Goal: Transaction & Acquisition: Purchase product/service

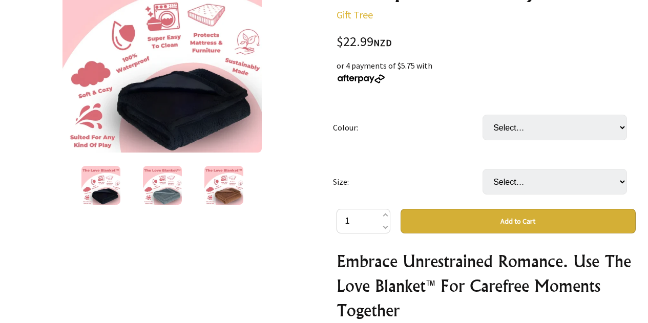
scroll to position [180, 0]
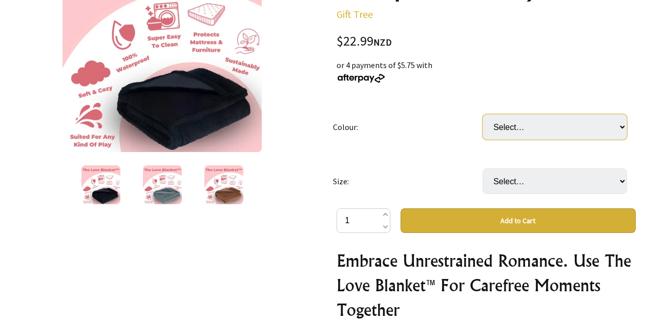
click at [553, 130] on select "Select… Black [PERSON_NAME]" at bounding box center [555, 127] width 145 height 26
select select "Black"
click at [483, 114] on select "Select… Black [PERSON_NAME]" at bounding box center [555, 127] width 145 height 26
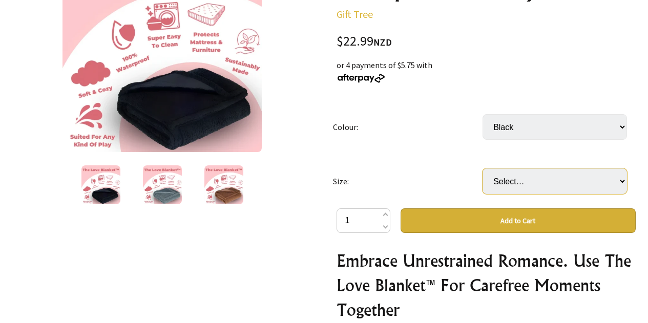
click at [514, 188] on select "Select… XS (50x70cm) S (71x100cm) (+ $19.99) M (100x145cm) (+ $59.99) L (145x16…" at bounding box center [555, 182] width 145 height 26
select select "L (145x165cm)"
click at [483, 169] on select "Select… XS (50x70cm) S (71x100cm) (+ $19.99) M (100x145cm) (+ $59.99) L (145x16…" at bounding box center [555, 182] width 145 height 26
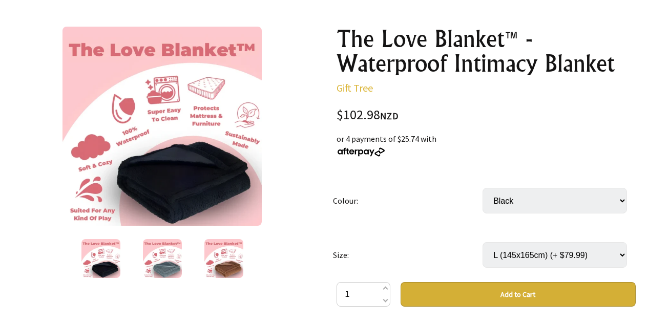
scroll to position [81, 0]
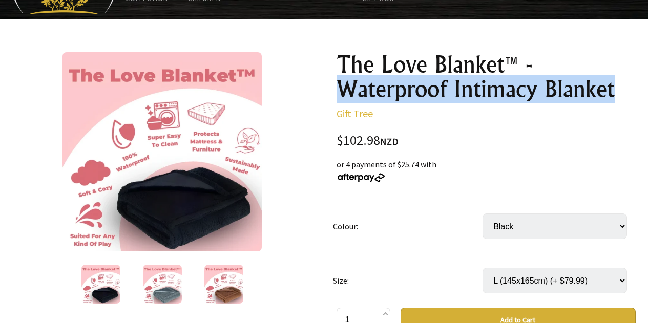
drag, startPoint x: 340, startPoint y: 22, endPoint x: 634, endPoint y: 85, distance: 300.0
click at [634, 85] on h1 "The Love Blanket™ - Waterproof Intimacy Blanket" at bounding box center [486, 76] width 299 height 49
copy h1 "Waterproof Intimacy Blanket"
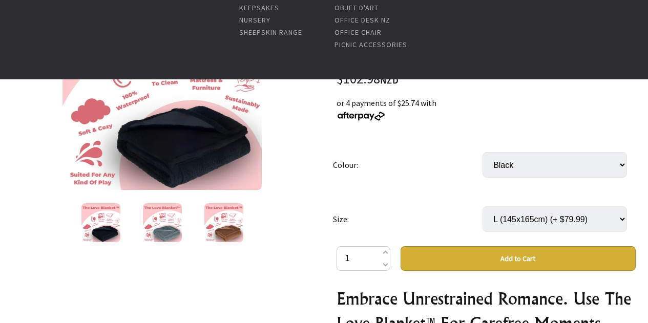
scroll to position [146, 0]
